Goal: Task Accomplishment & Management: Manage account settings

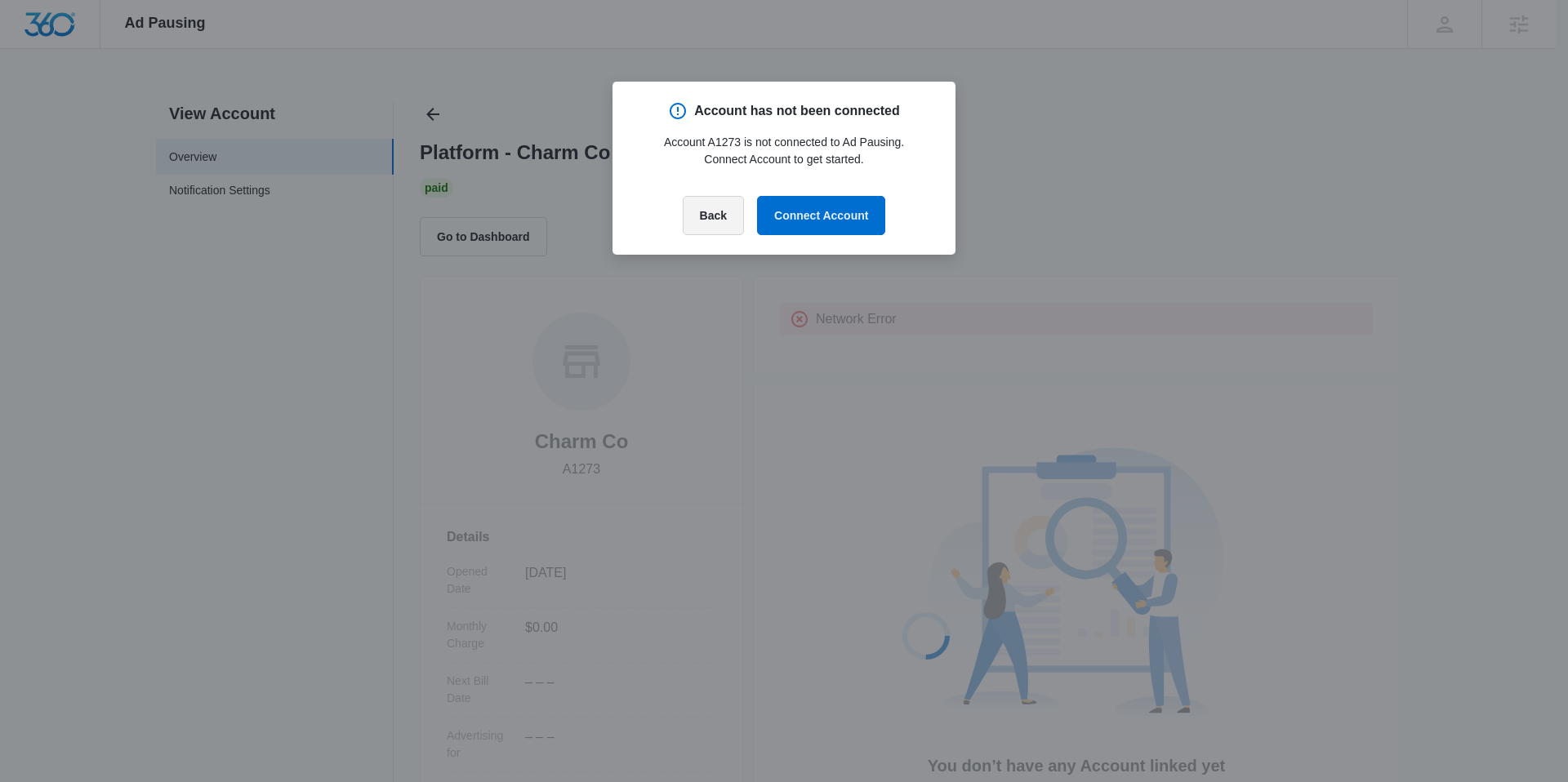
click at [712, 222] on button "Back" at bounding box center [713, 215] width 61 height 39
click at [715, 221] on button "Back" at bounding box center [713, 215] width 61 height 39
click at [817, 213] on button "Connect Account" at bounding box center [821, 215] width 128 height 39
click at [64, 343] on div at bounding box center [784, 391] width 1568 height 782
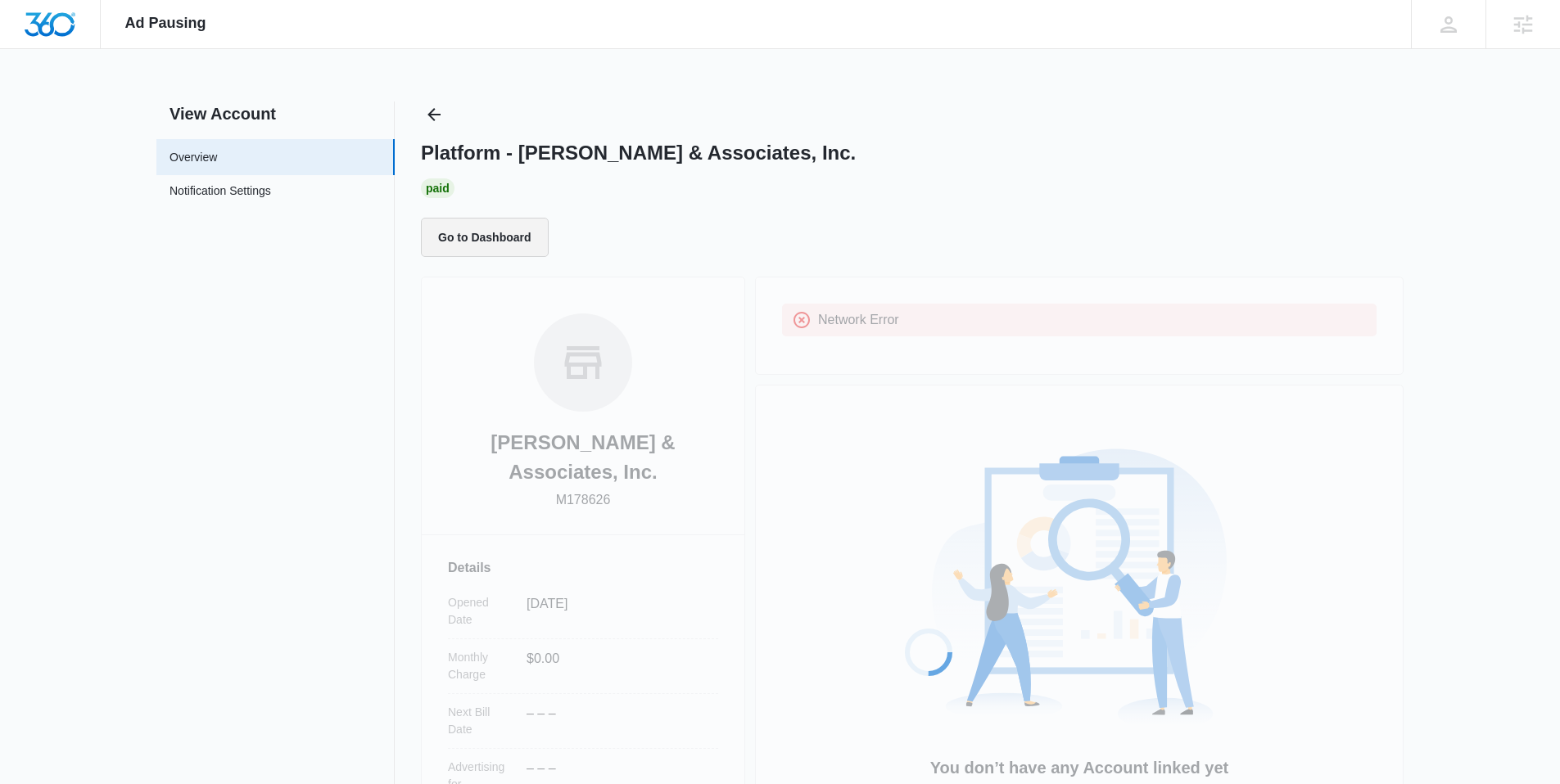
click at [518, 242] on button "Go to Dashboard" at bounding box center [484, 237] width 128 height 40
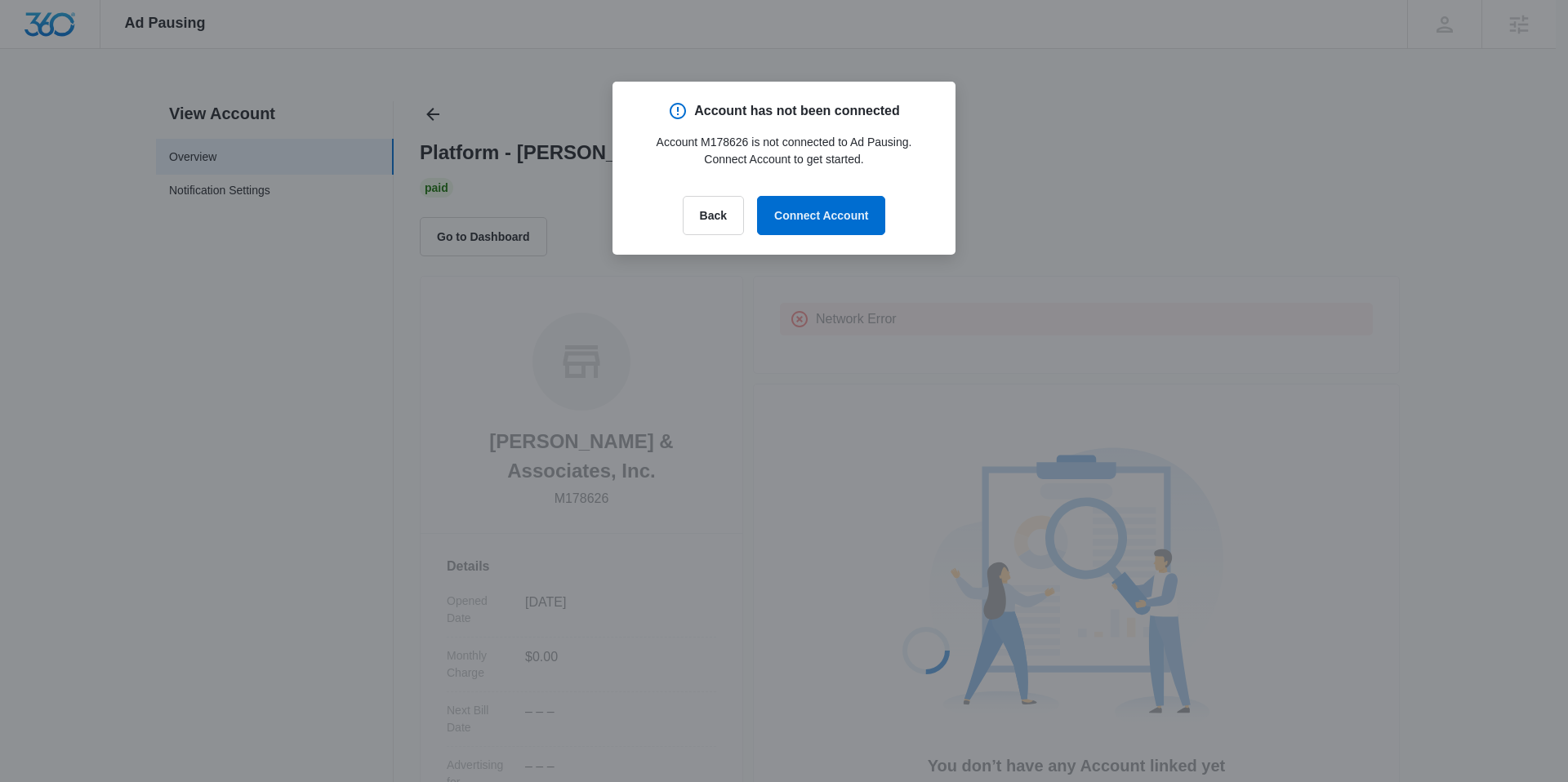
click at [1104, 187] on div at bounding box center [784, 391] width 1568 height 782
click at [711, 222] on button "Back" at bounding box center [713, 215] width 61 height 39
